Goal: Task Accomplishment & Management: Manage account settings

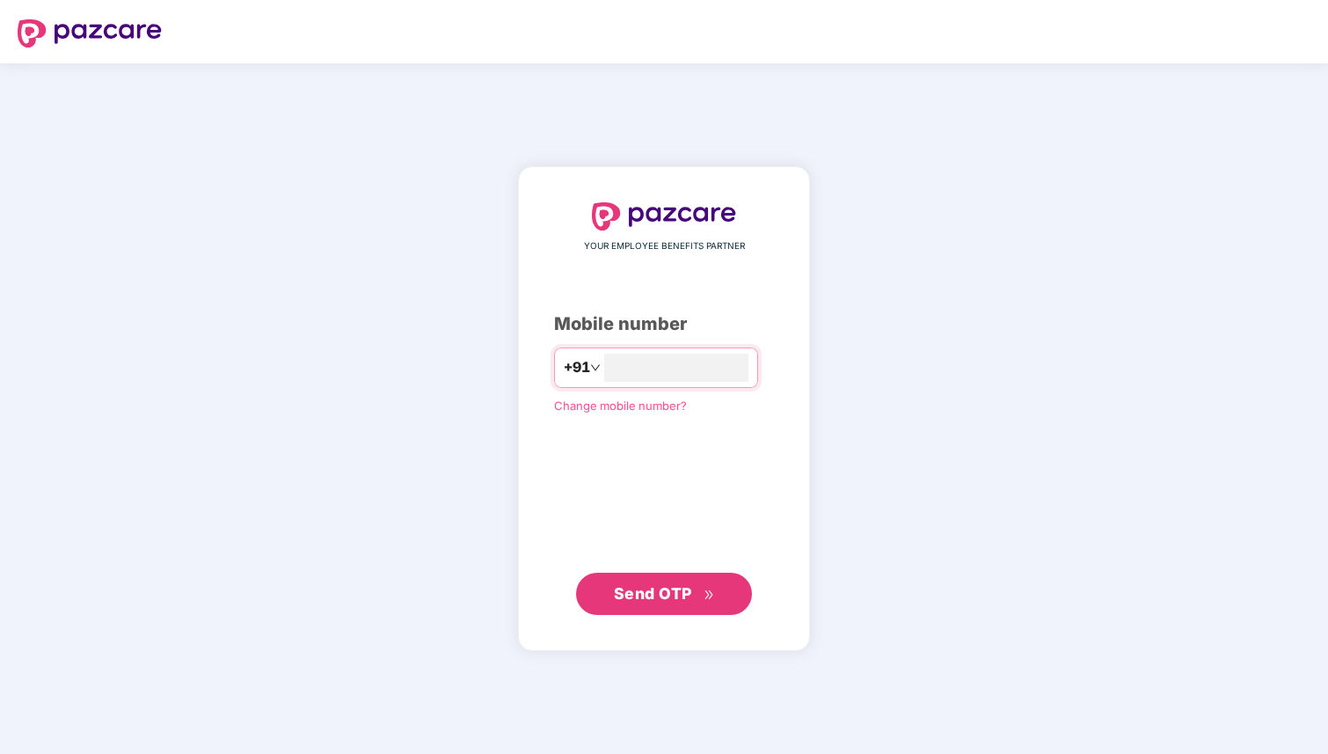
type input "**********"
click at [641, 591] on span "Send OTP" at bounding box center [653, 593] width 78 height 18
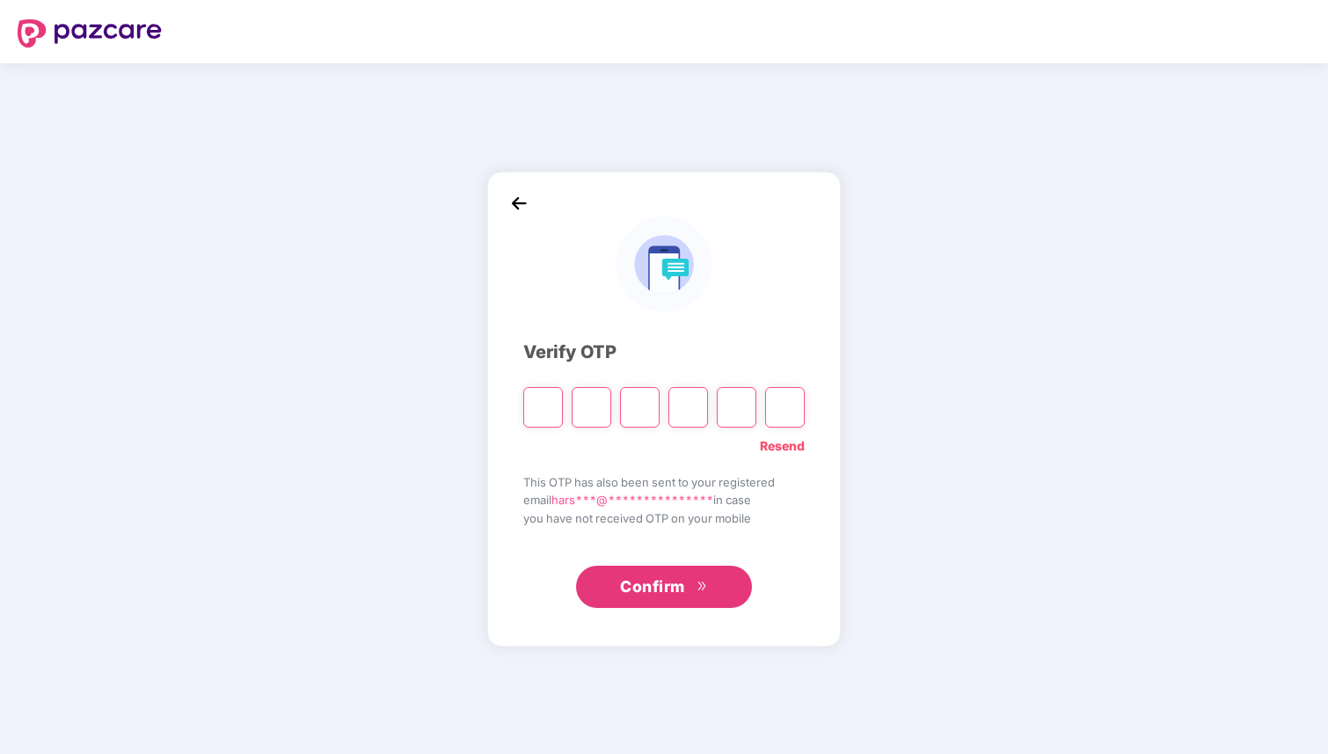
type input "*"
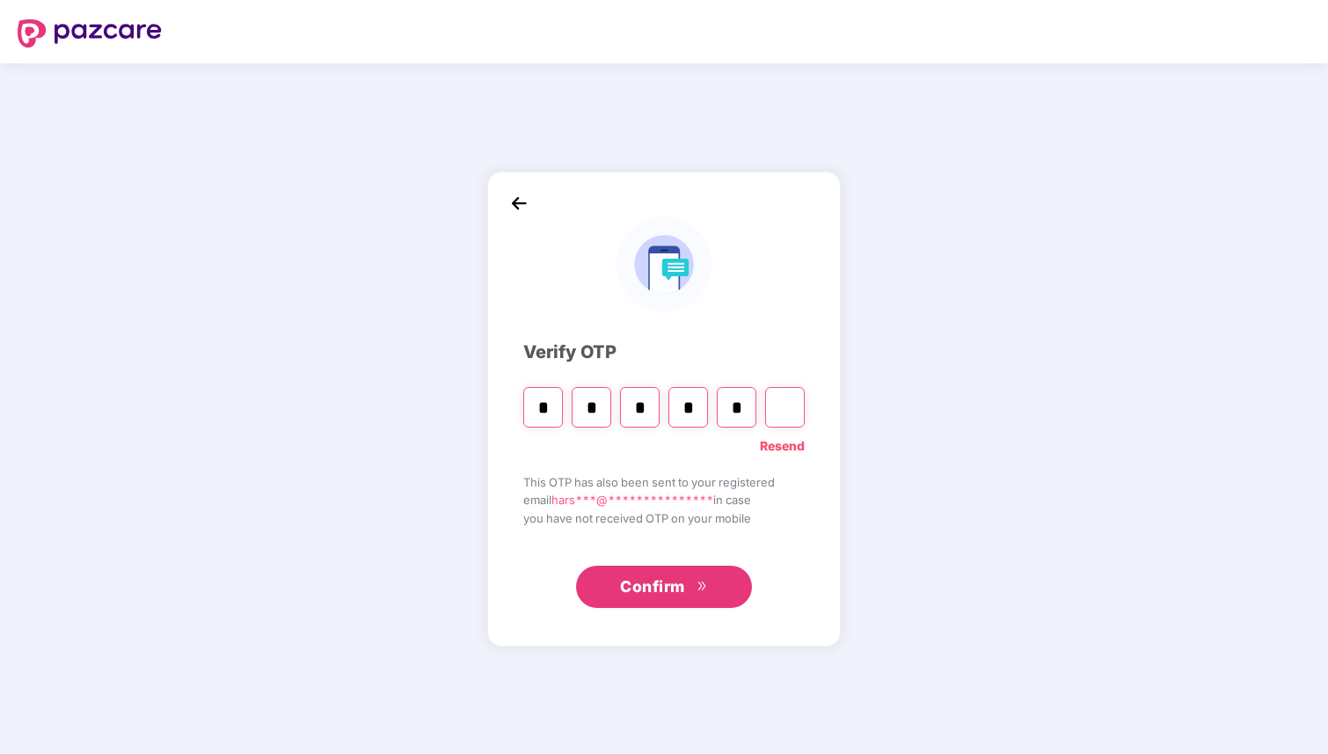
type input "*"
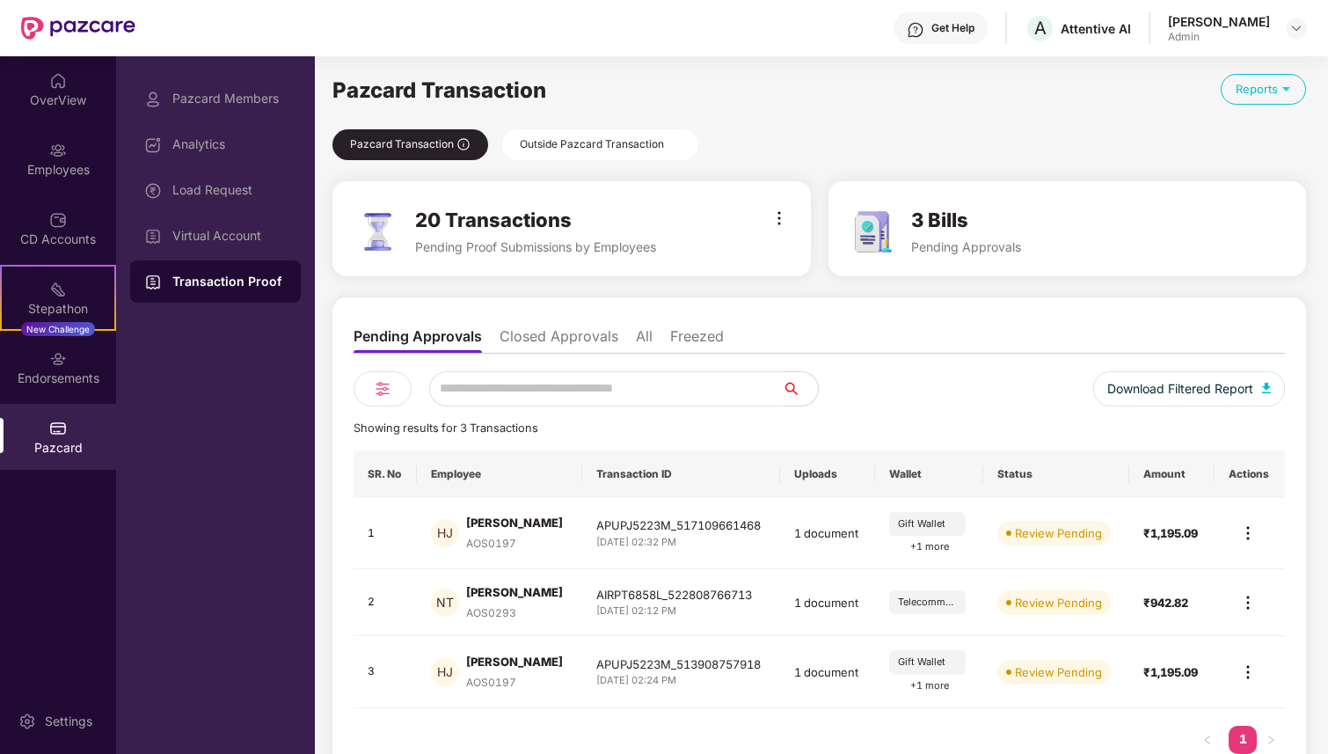
scroll to position [39, 0]
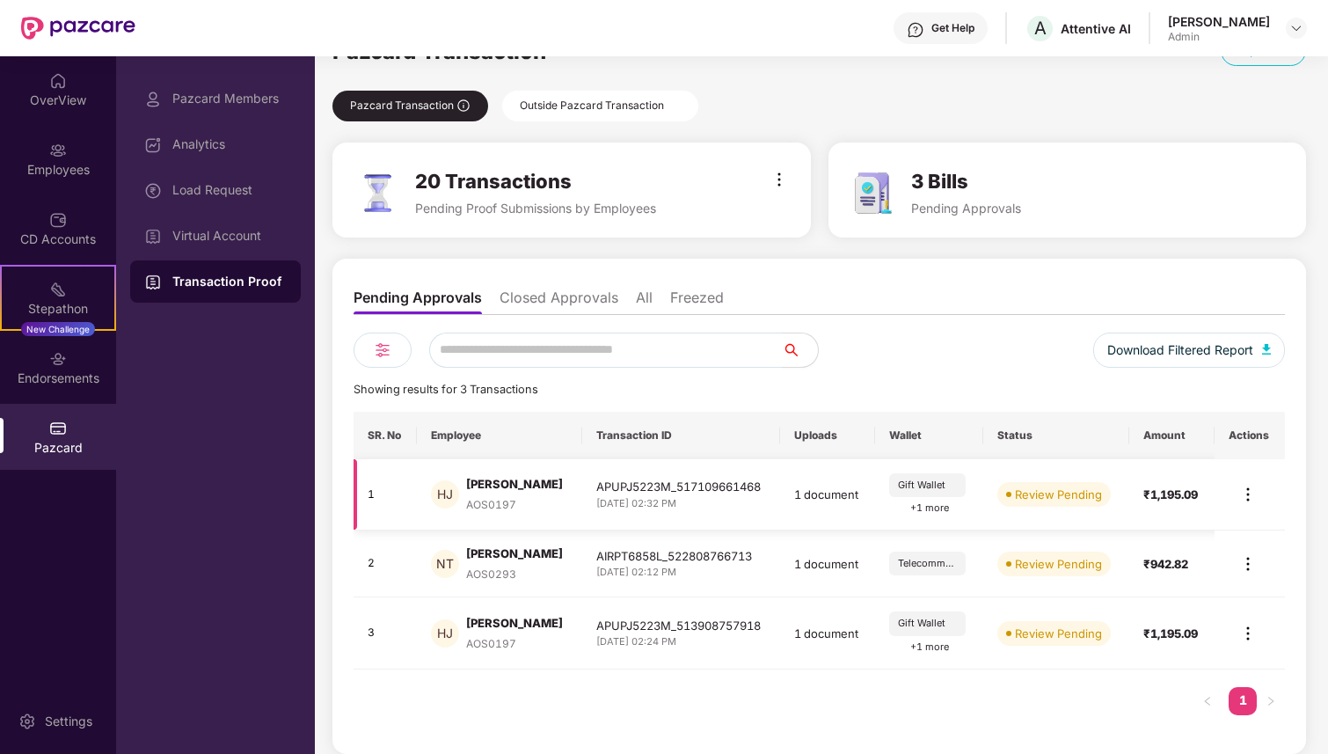
click at [1248, 494] on img at bounding box center [1248, 494] width 21 height 21
click at [1181, 540] on div "Review Transaction" at bounding box center [1184, 533] width 119 height 19
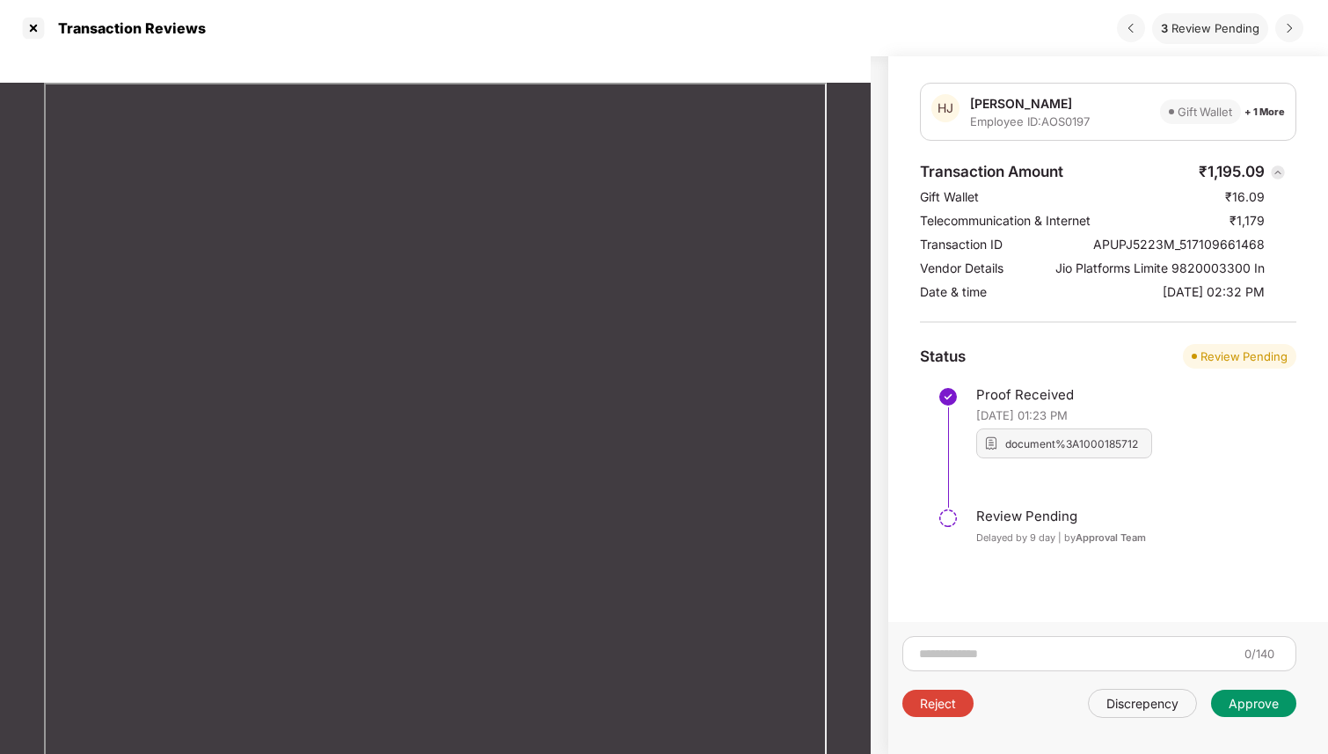
click at [1246, 705] on div "Approve" at bounding box center [1254, 703] width 50 height 17
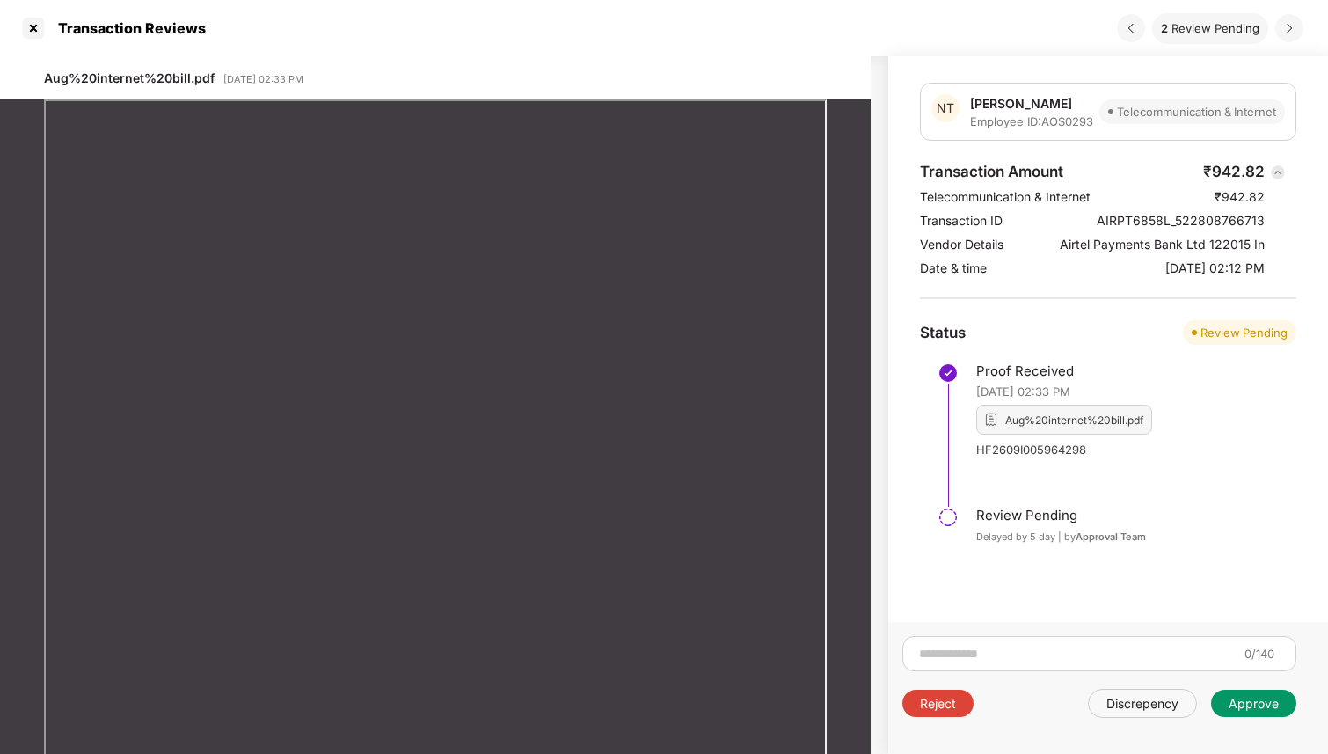
click at [1245, 703] on div "Approve" at bounding box center [1254, 703] width 50 height 17
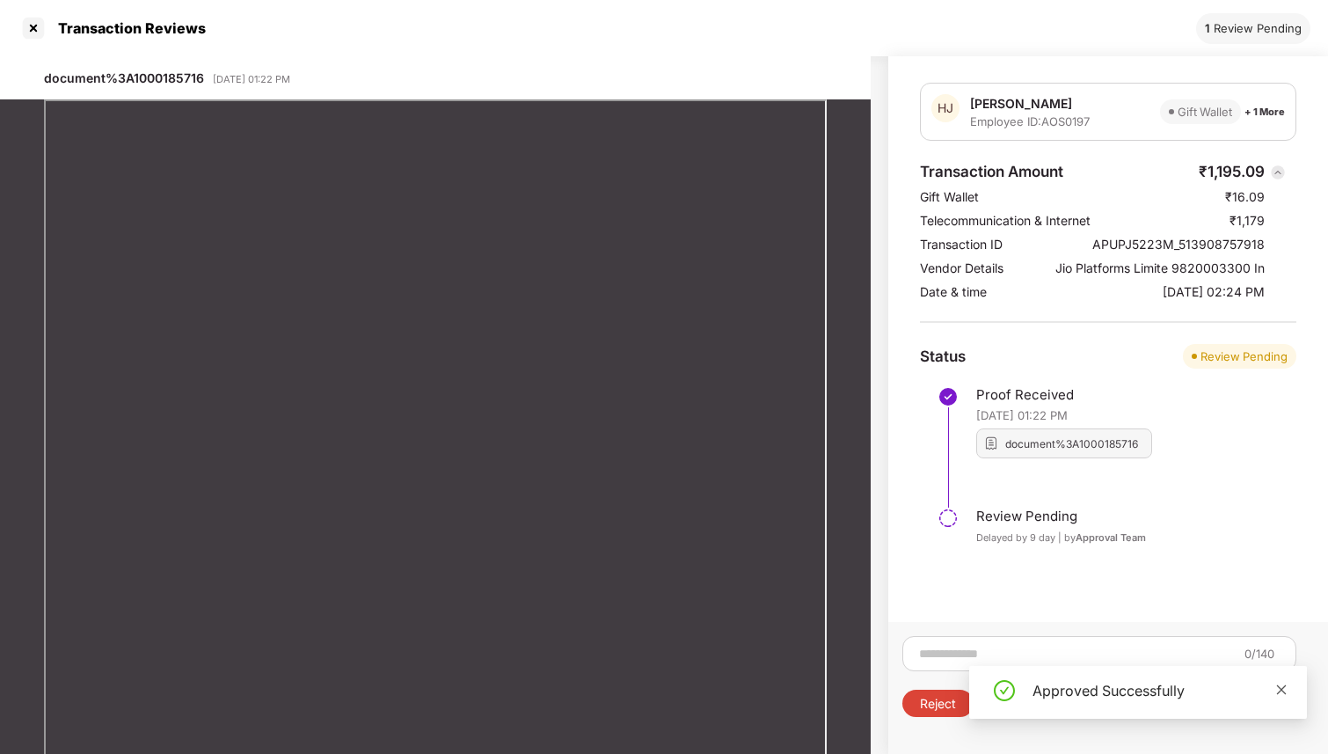
click at [1284, 691] on icon "close" at bounding box center [1282, 690] width 12 height 12
click at [1263, 706] on div "Approve" at bounding box center [1254, 703] width 50 height 17
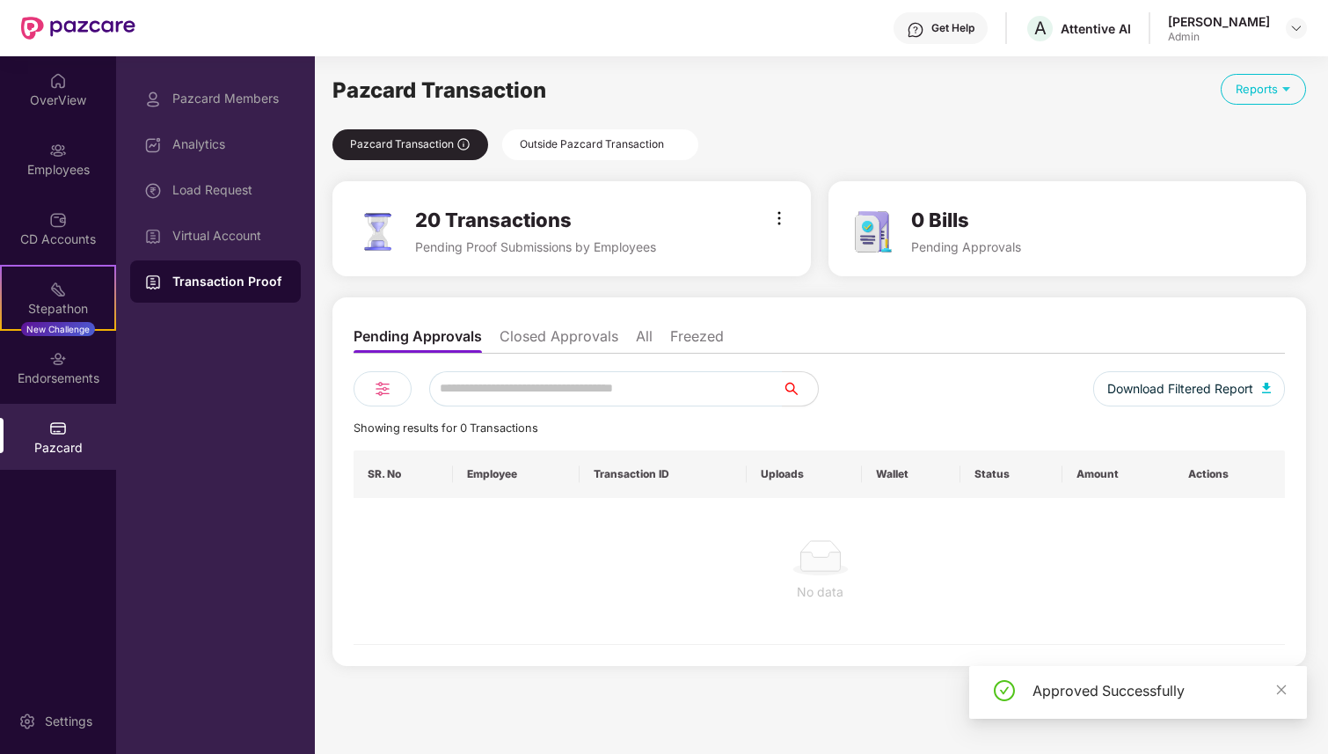
click at [571, 149] on div "Outside Pazcard Transaction" at bounding box center [600, 144] width 196 height 31
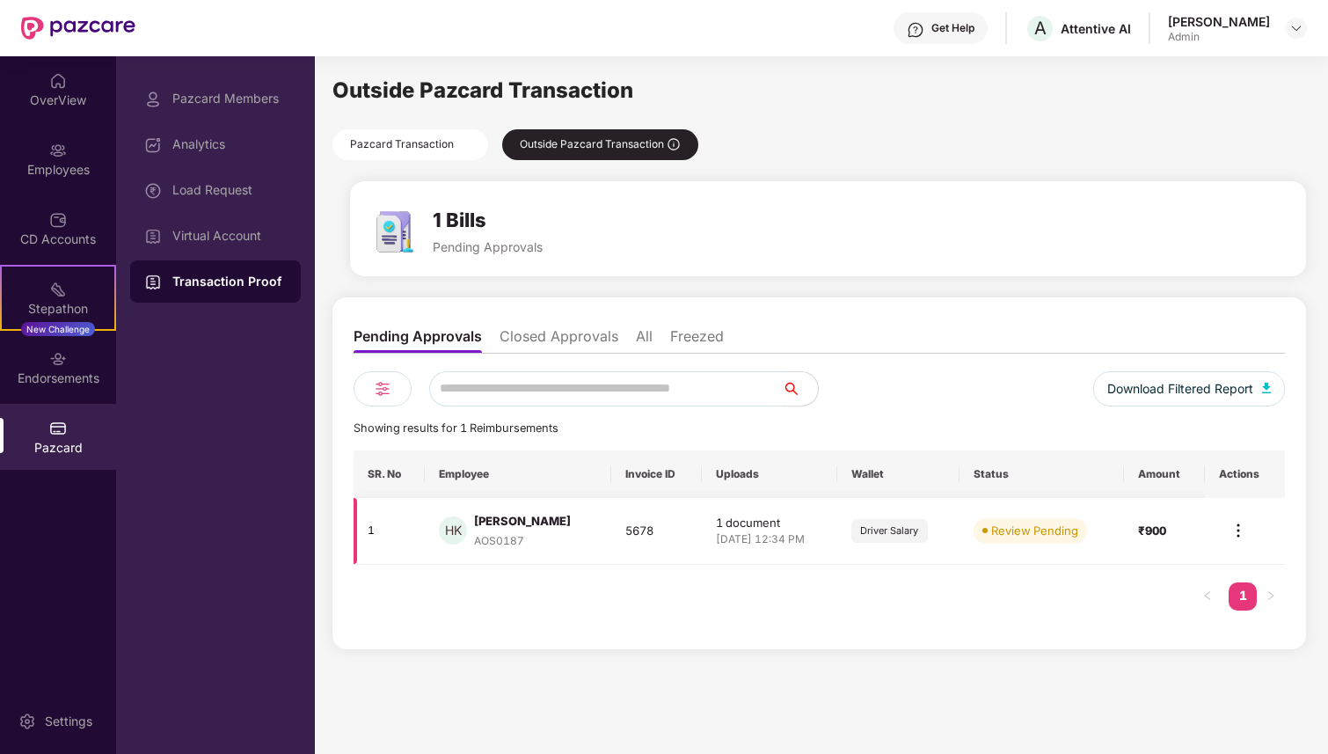
click at [1236, 536] on img at bounding box center [1238, 530] width 21 height 21
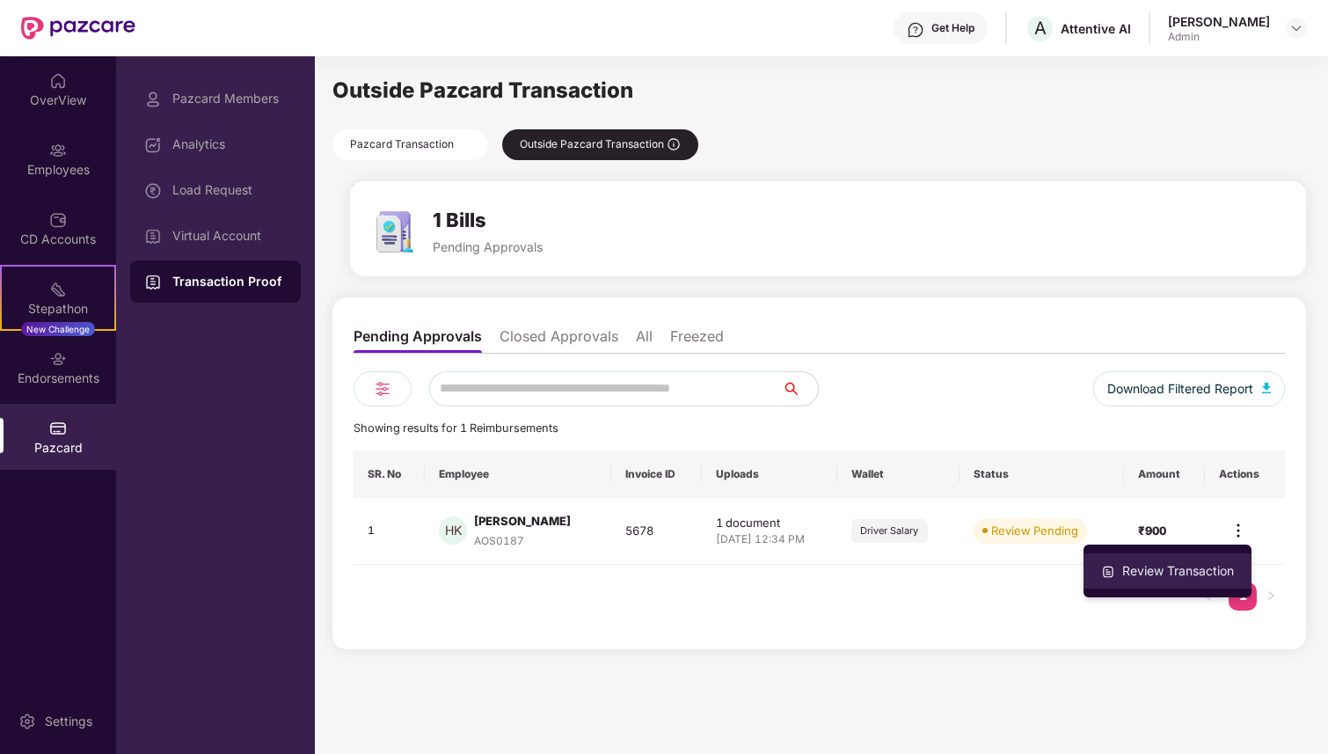
click at [1180, 570] on div "Review Transaction" at bounding box center [1178, 570] width 119 height 19
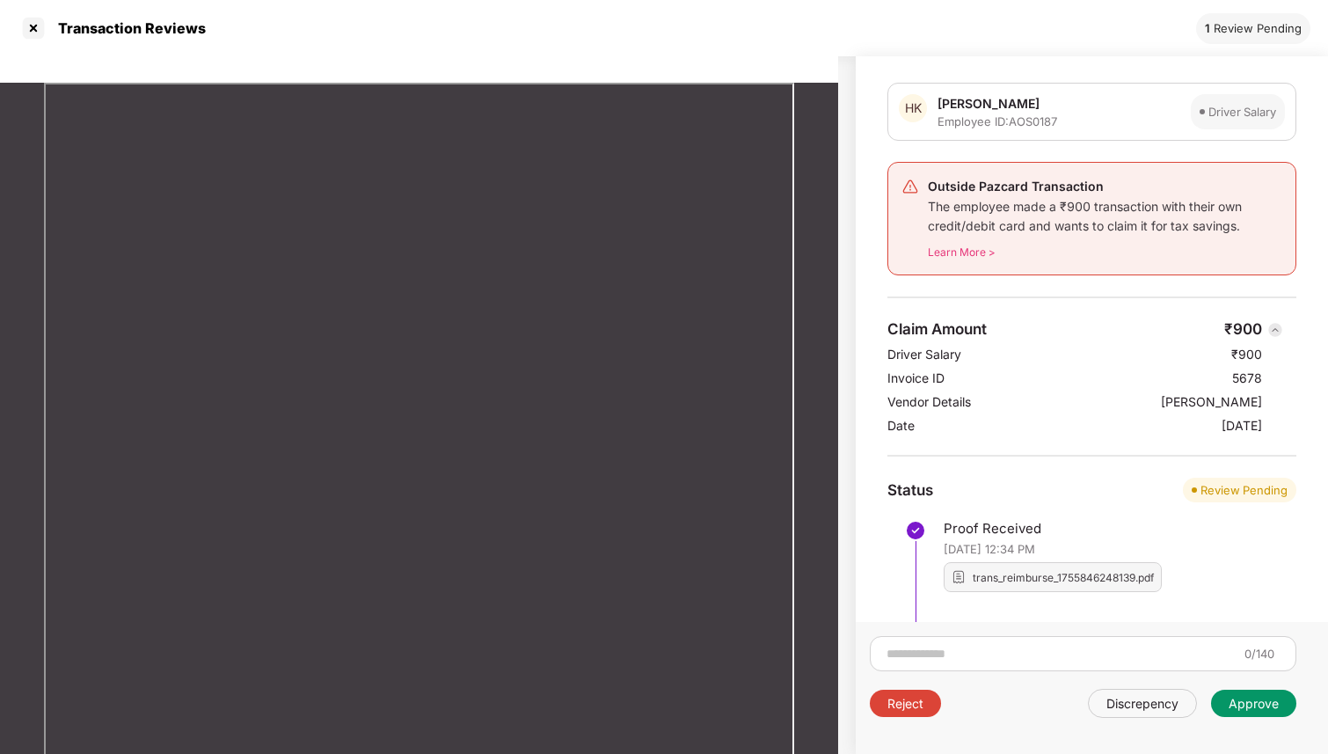
click at [1243, 705] on div "Approve" at bounding box center [1254, 703] width 50 height 17
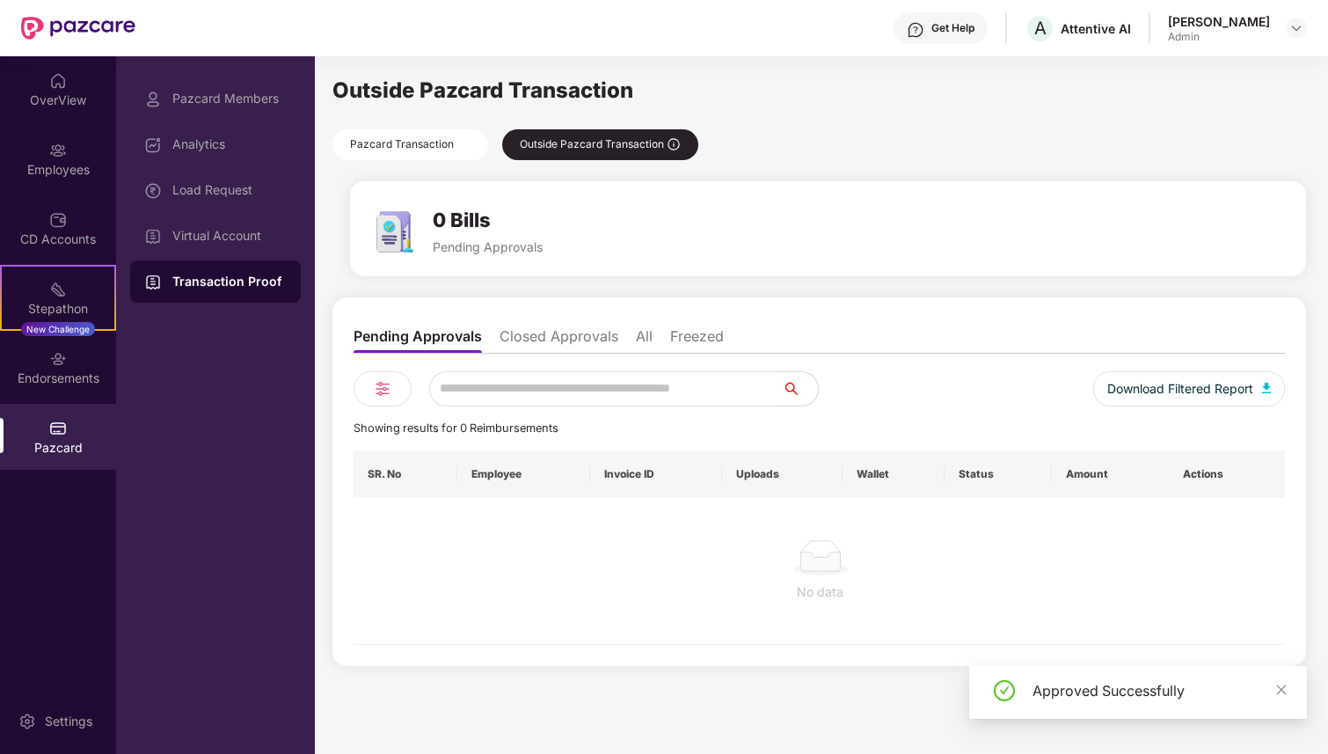
click at [415, 142] on div "Pazcard Transaction" at bounding box center [411, 144] width 156 height 31
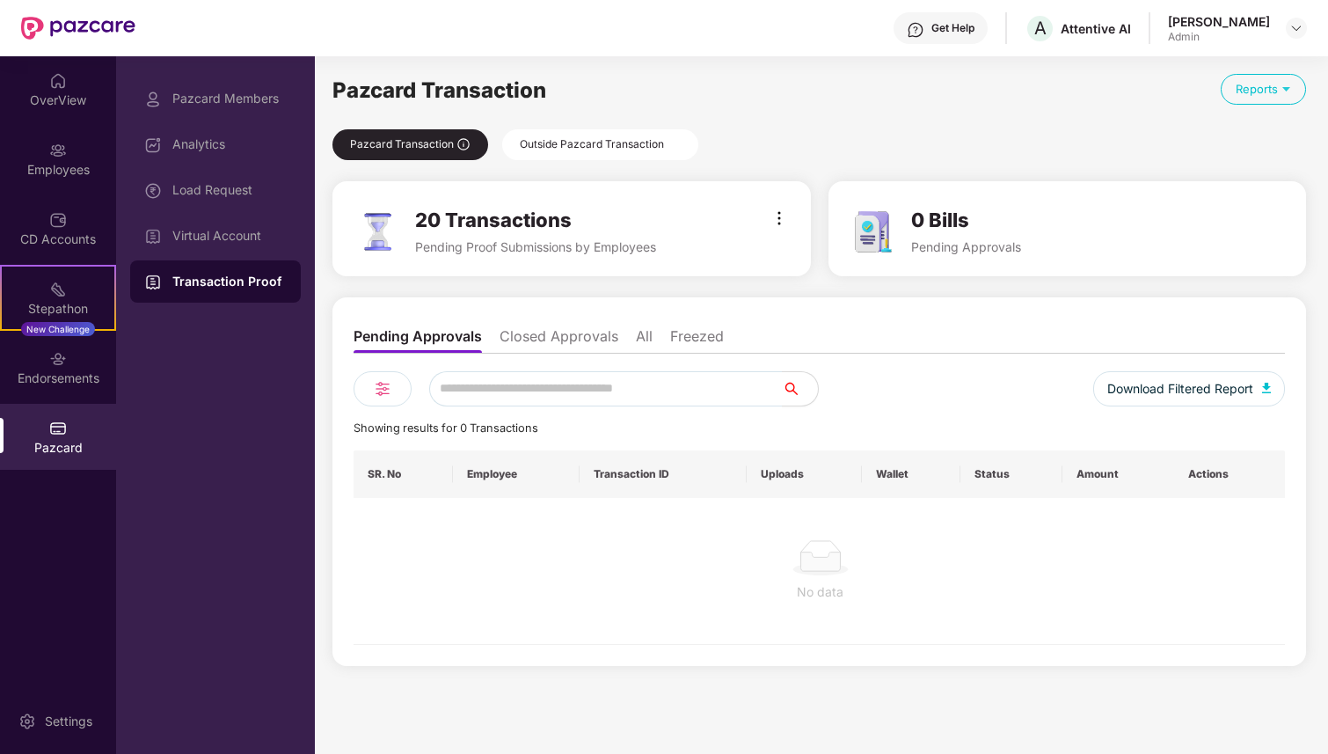
click at [779, 224] on img at bounding box center [779, 218] width 21 height 21
click at [804, 260] on div "Send Reminder" at bounding box center [851, 257] width 95 height 19
click at [787, 217] on img at bounding box center [779, 218] width 21 height 21
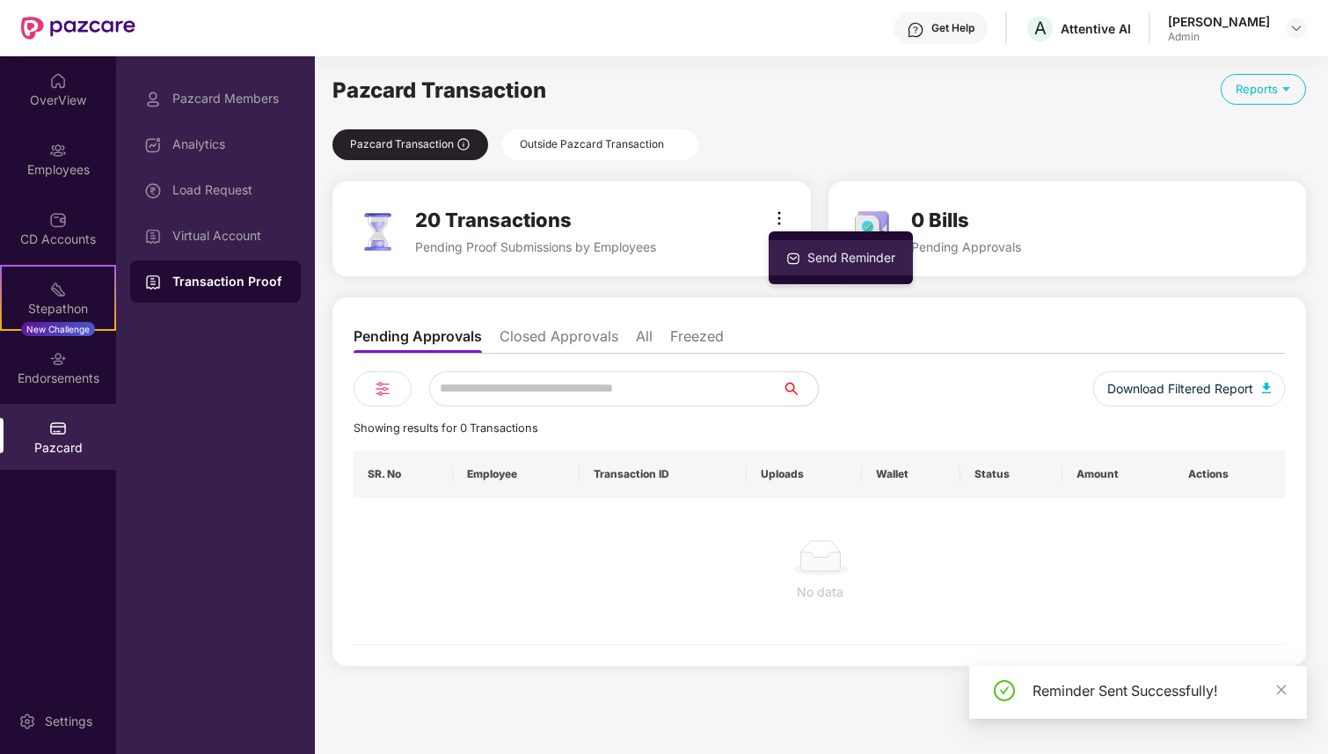
click at [803, 268] on li "Send Reminder" at bounding box center [841, 257] width 144 height 35
click at [782, 221] on img at bounding box center [779, 218] width 21 height 21
click at [800, 265] on img at bounding box center [794, 259] width 14 height 14
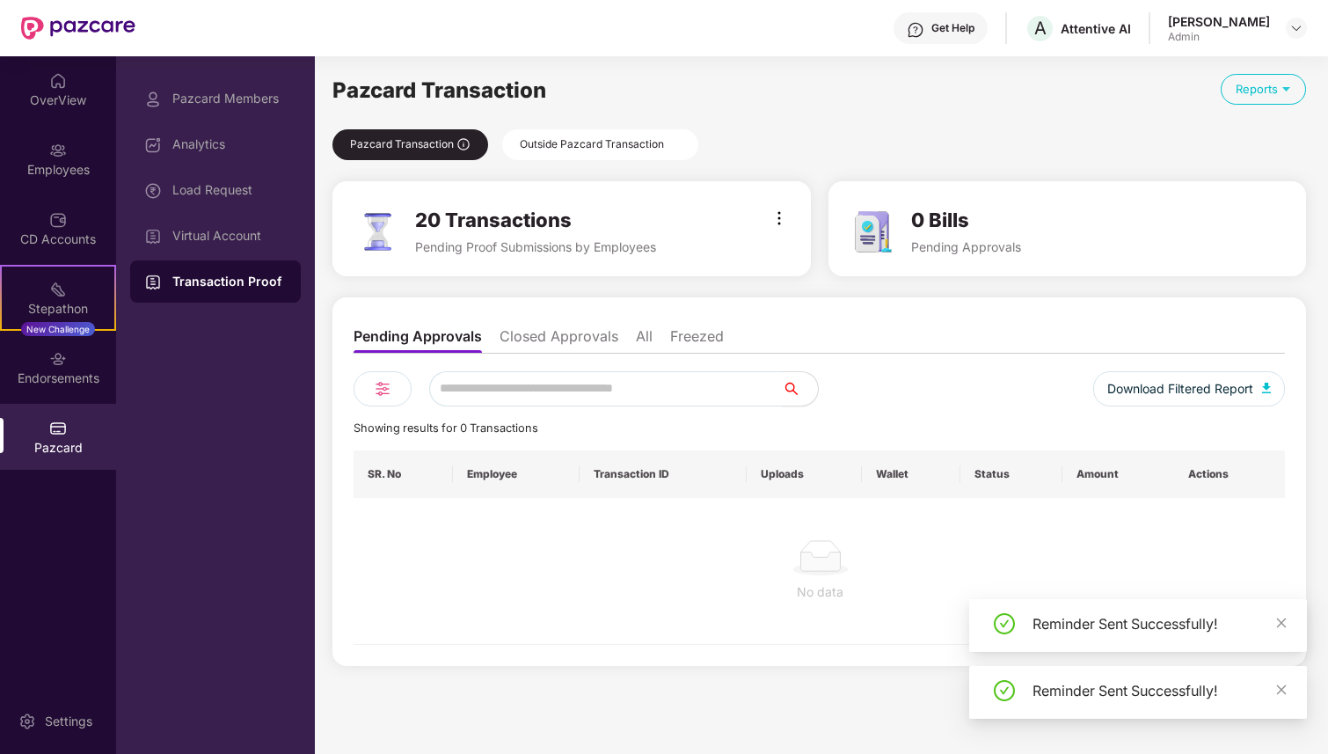
click at [775, 224] on img at bounding box center [779, 218] width 21 height 21
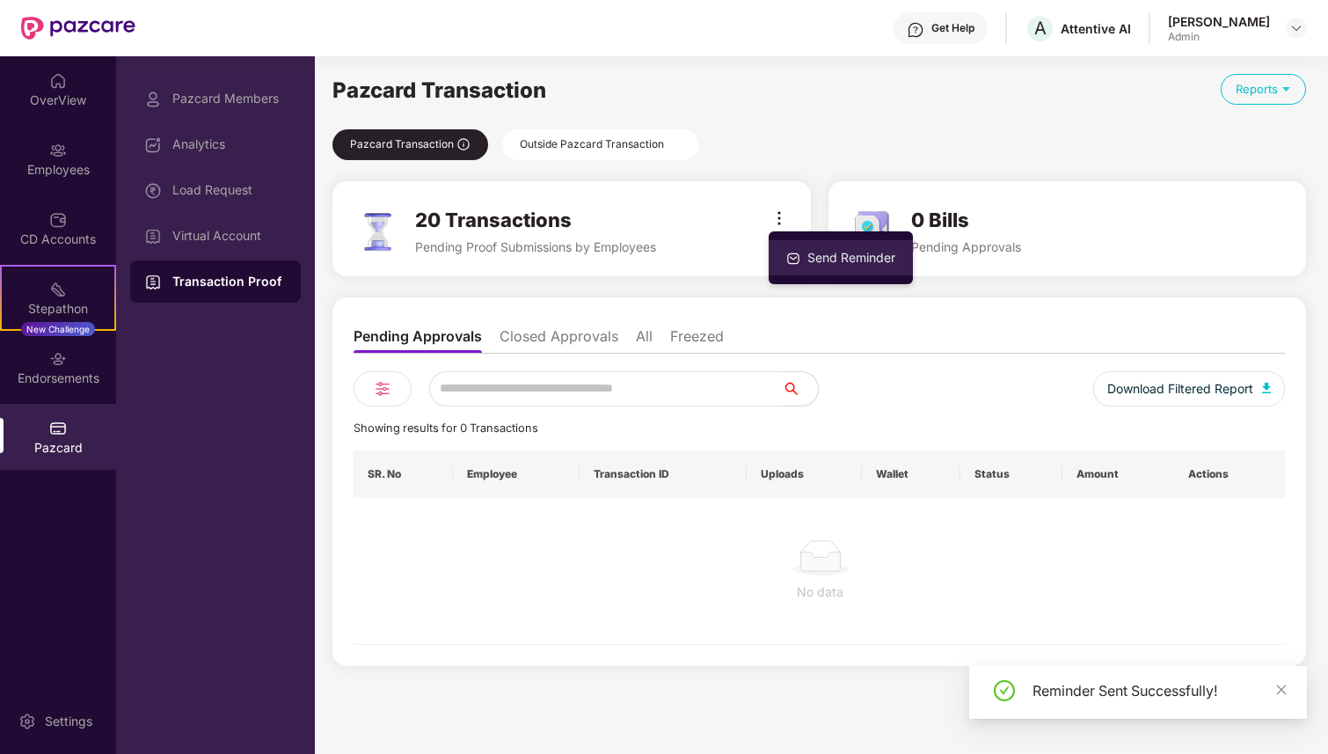
click at [795, 256] on img at bounding box center [794, 259] width 14 height 14
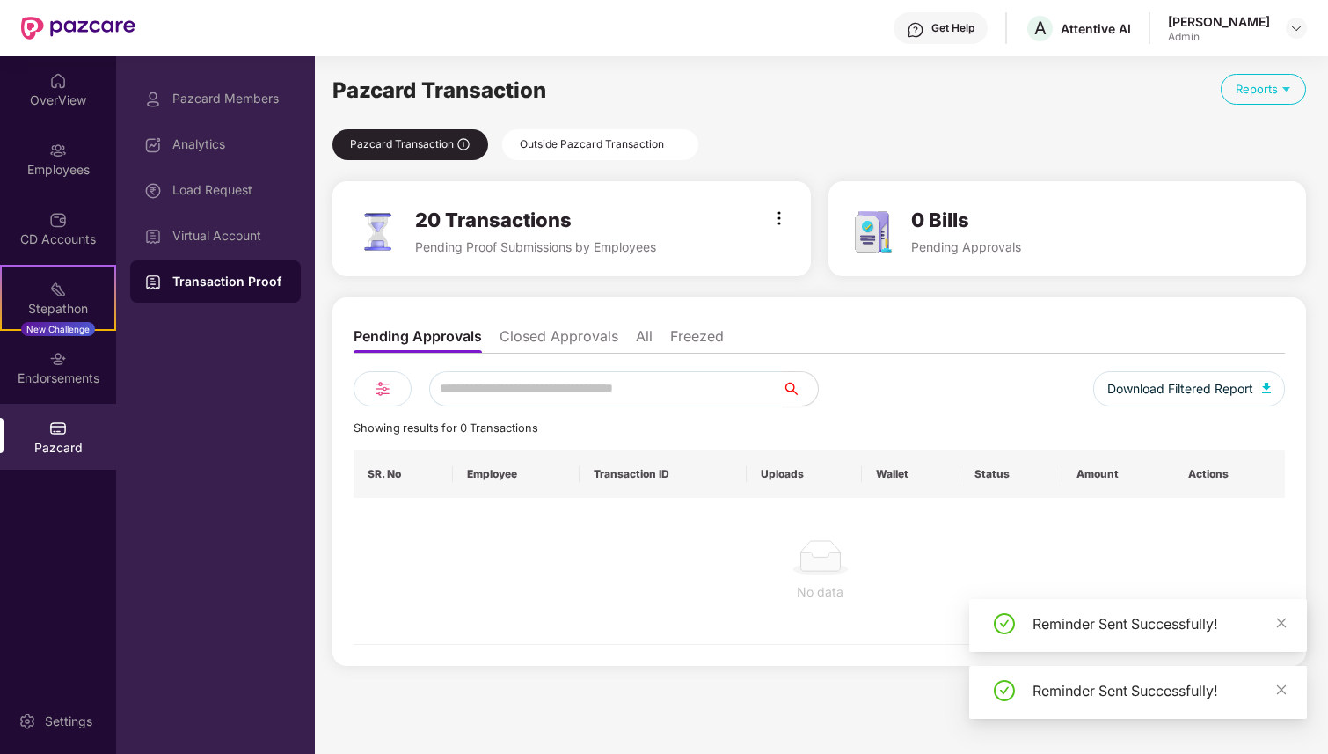
click at [781, 213] on img at bounding box center [779, 218] width 21 height 21
click at [805, 256] on div "Send Reminder" at bounding box center [851, 257] width 95 height 19
click at [785, 231] on div at bounding box center [753, 232] width 73 height 48
click at [778, 219] on img at bounding box center [779, 218] width 21 height 21
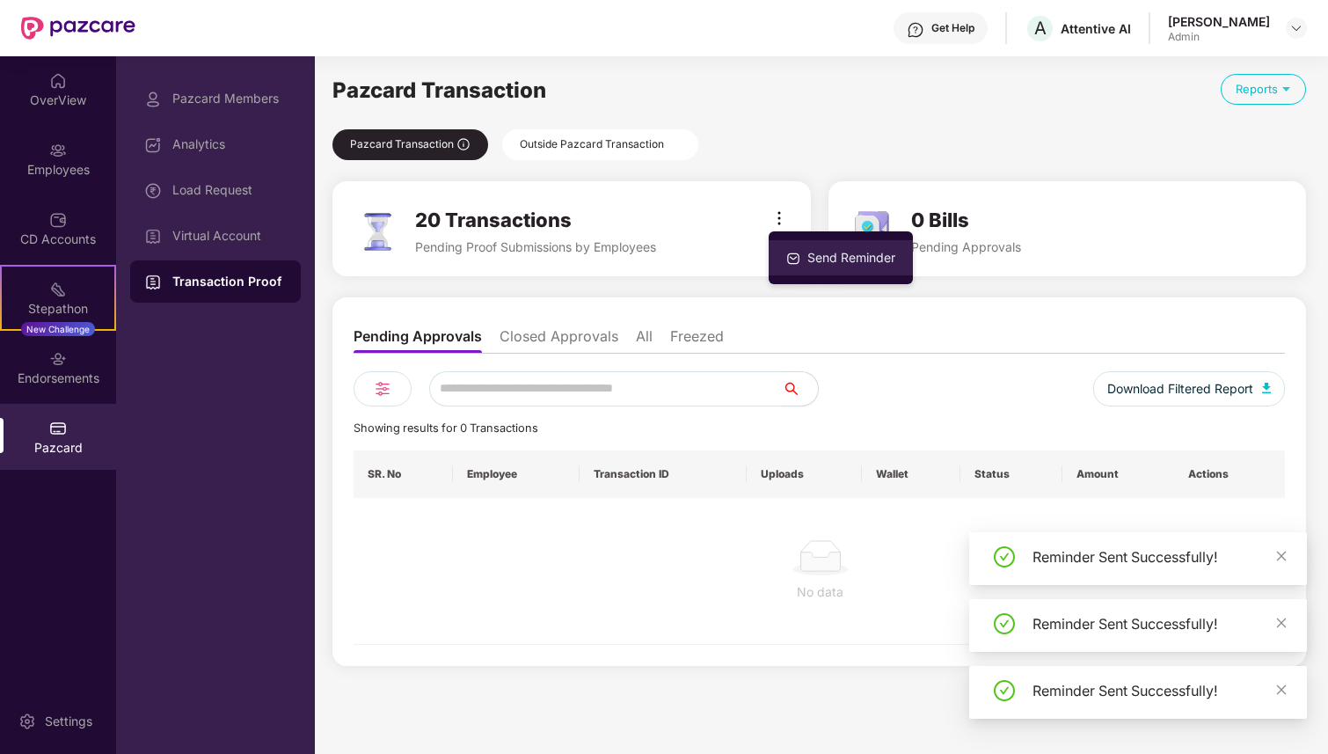
click at [807, 257] on div "Send Reminder" at bounding box center [851, 257] width 95 height 19
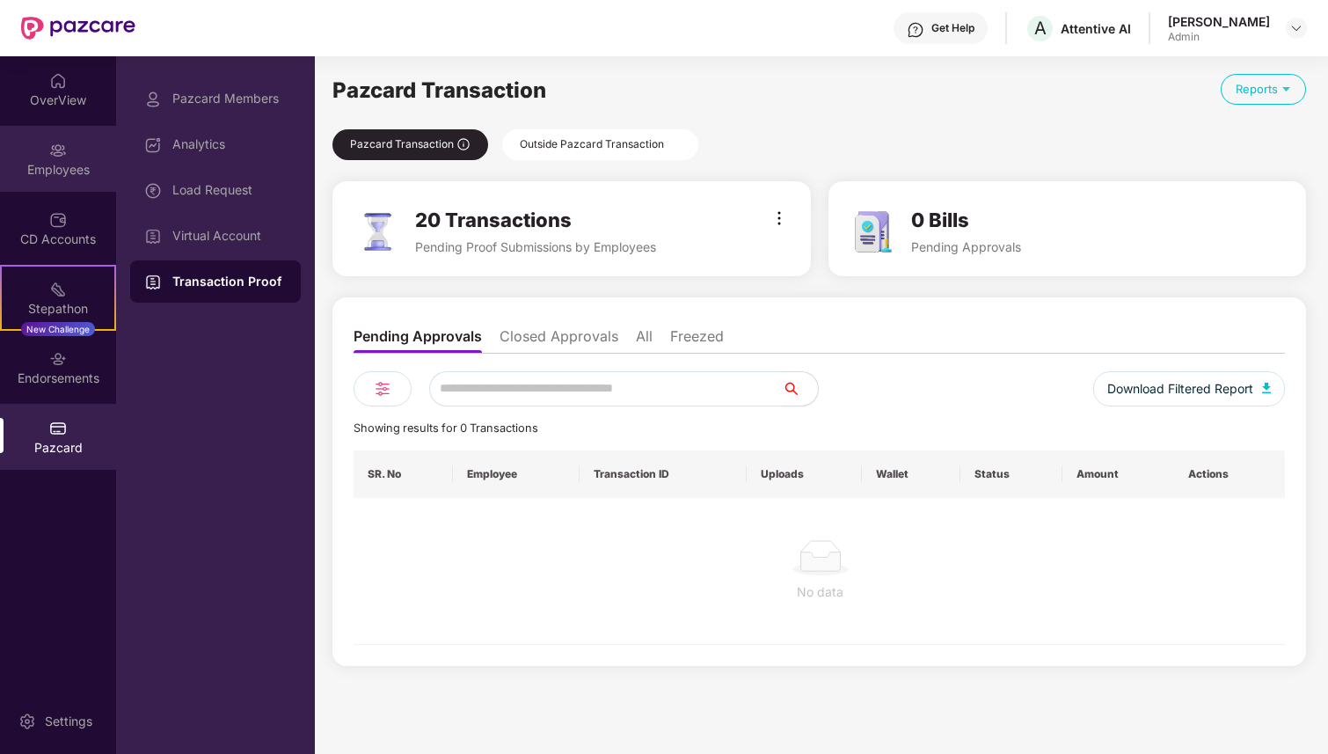
click at [65, 159] on div "Employees" at bounding box center [58, 159] width 116 height 66
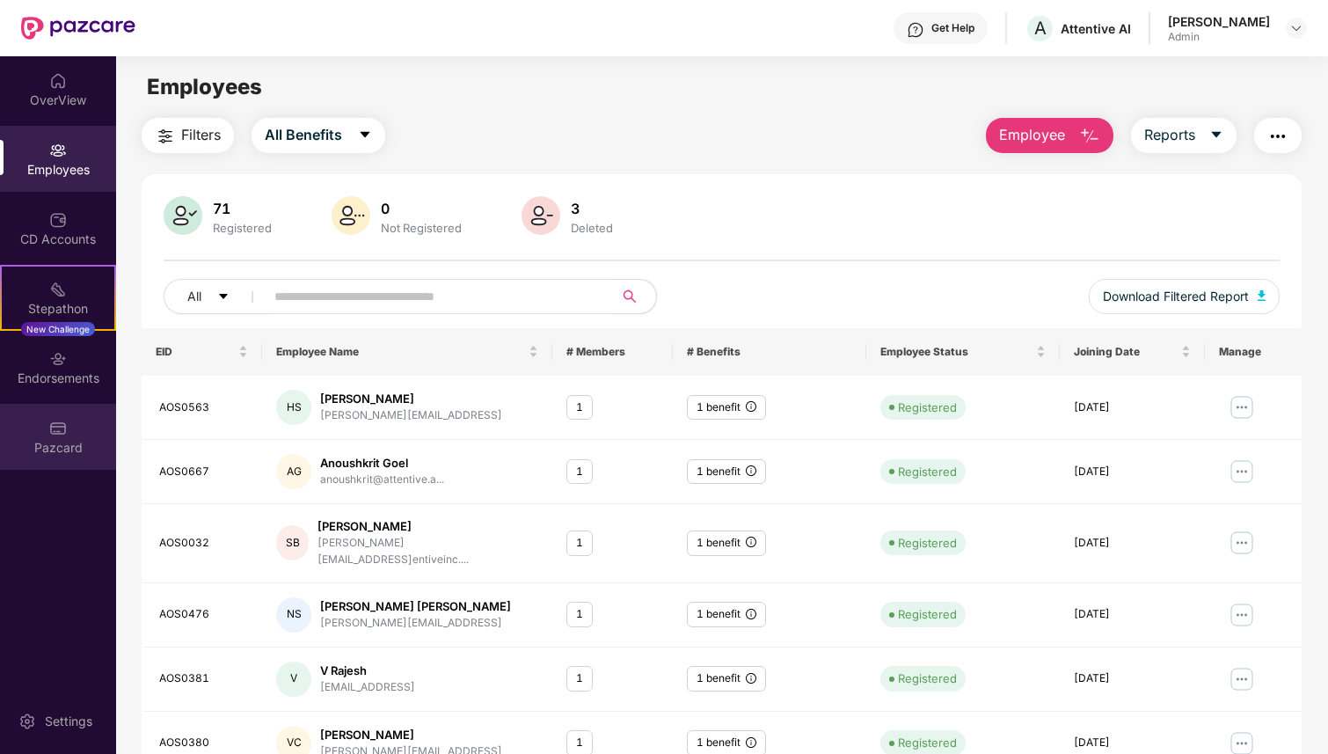
click at [57, 433] on img at bounding box center [58, 429] width 18 height 18
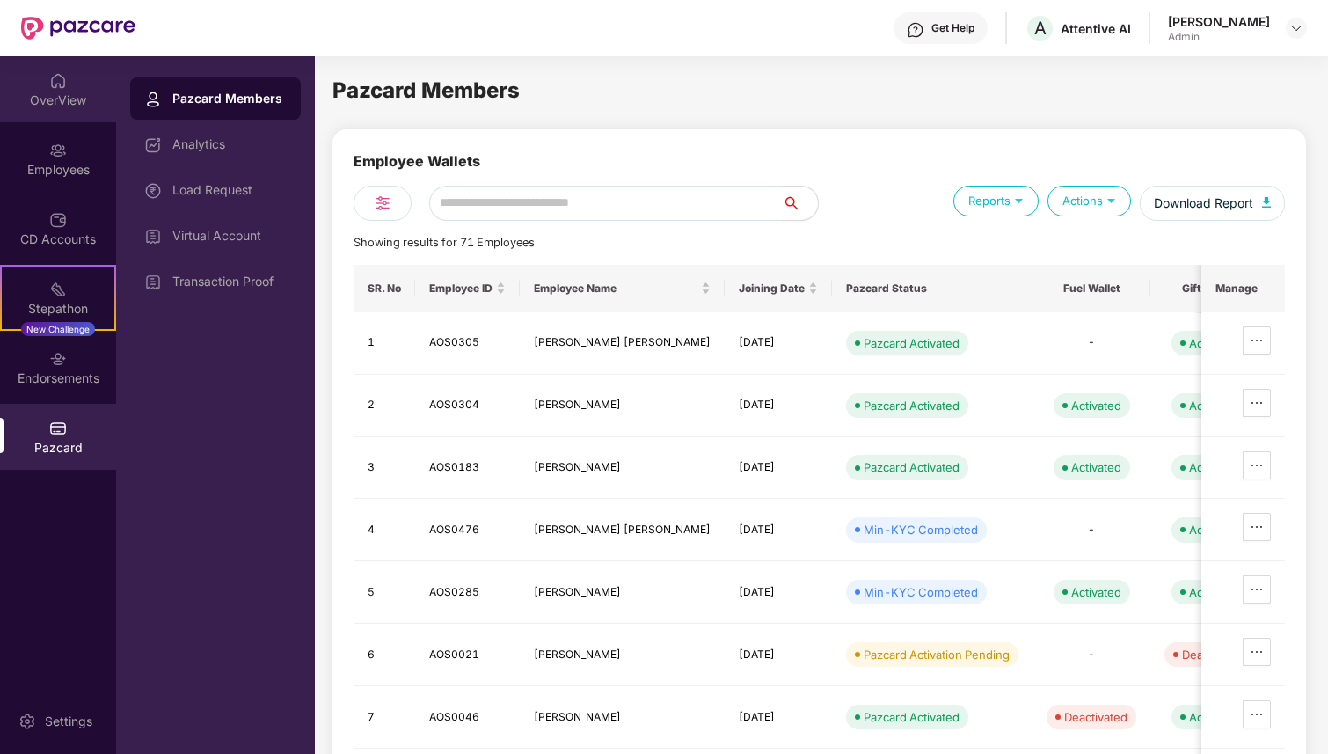
click at [80, 107] on div "OverView" at bounding box center [58, 100] width 116 height 18
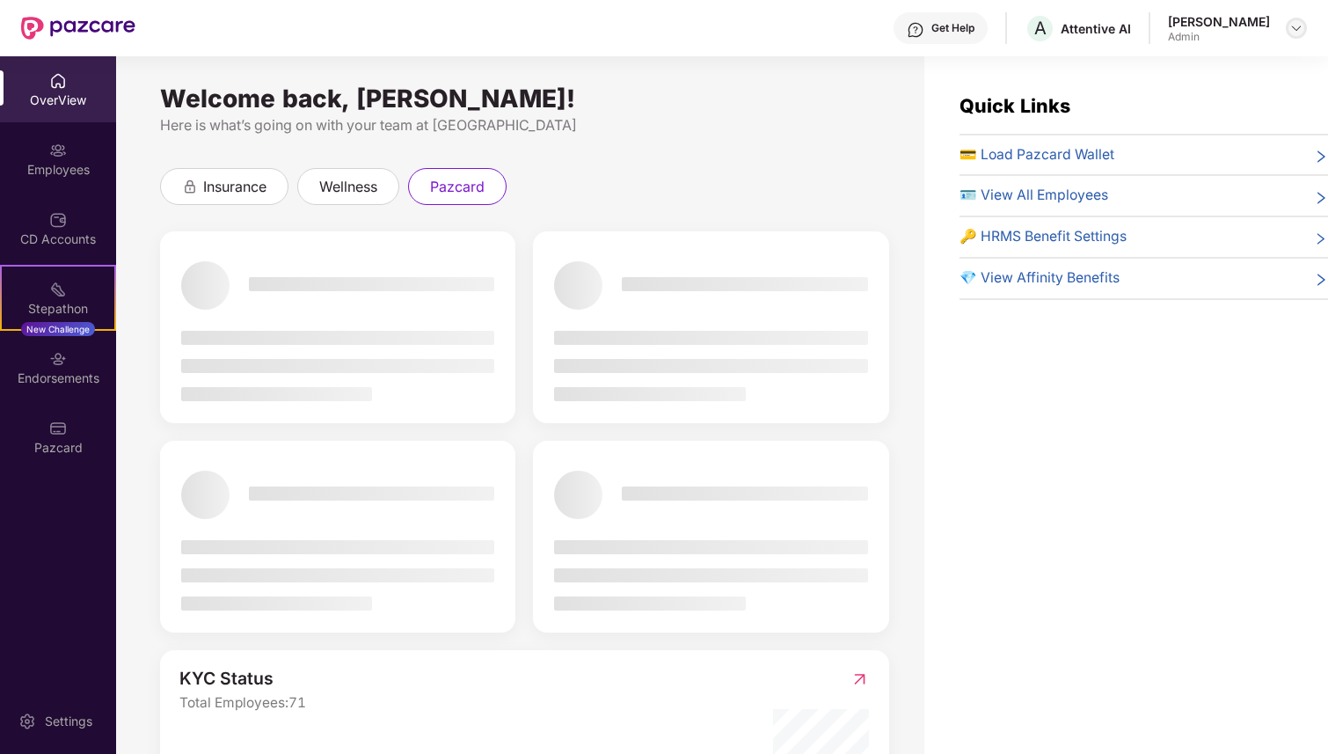
click at [1292, 26] on img at bounding box center [1297, 28] width 14 height 14
click at [1203, 69] on div "Switch to User view" at bounding box center [1214, 70] width 229 height 34
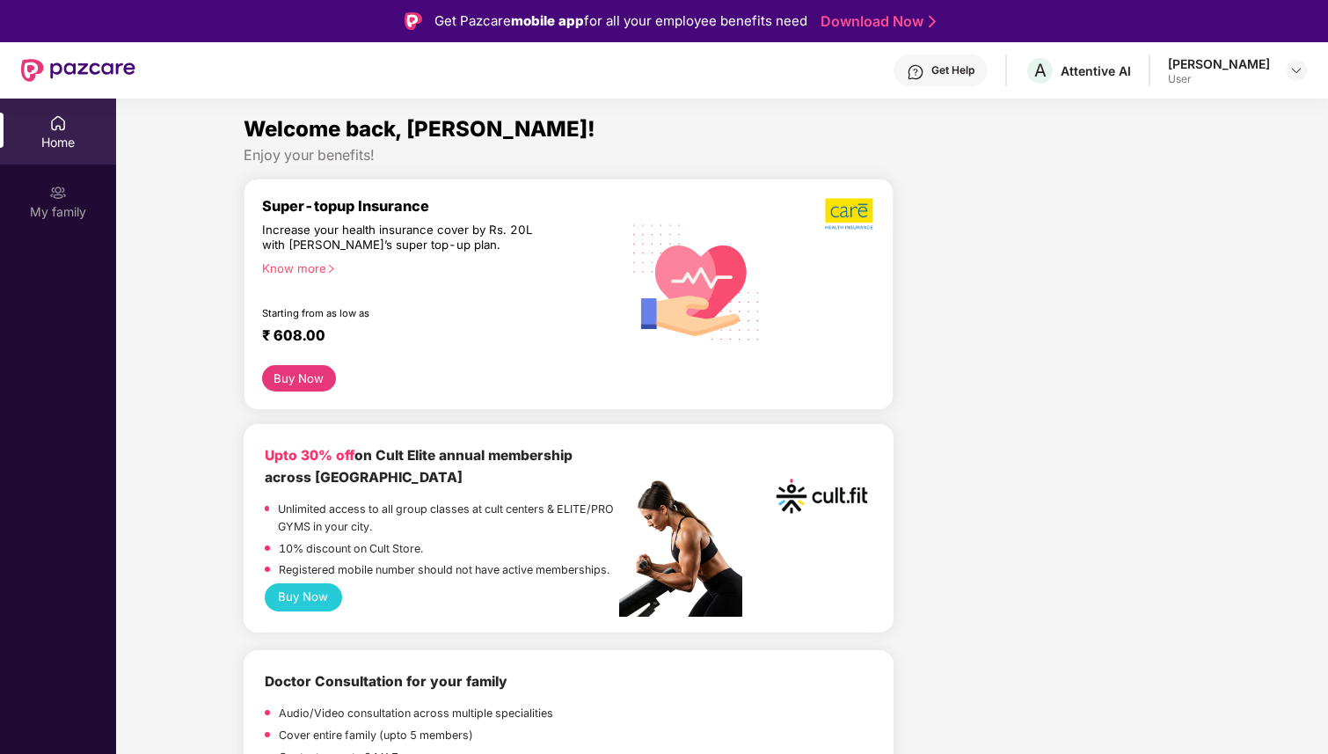
click at [73, 130] on div "Home" at bounding box center [58, 132] width 116 height 66
click at [72, 190] on div "My family" at bounding box center [58, 201] width 116 height 66
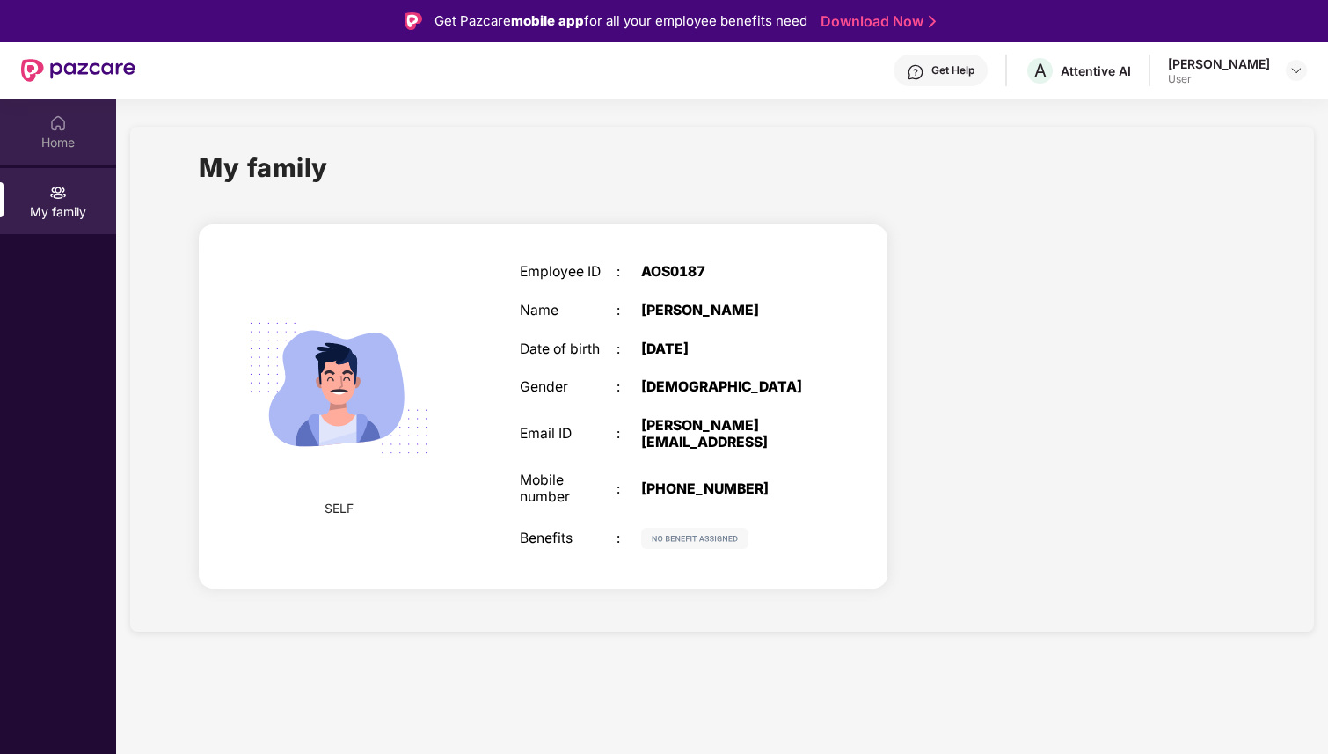
click at [79, 142] on div "Home" at bounding box center [58, 143] width 116 height 18
